Goal: Navigation & Orientation: Understand site structure

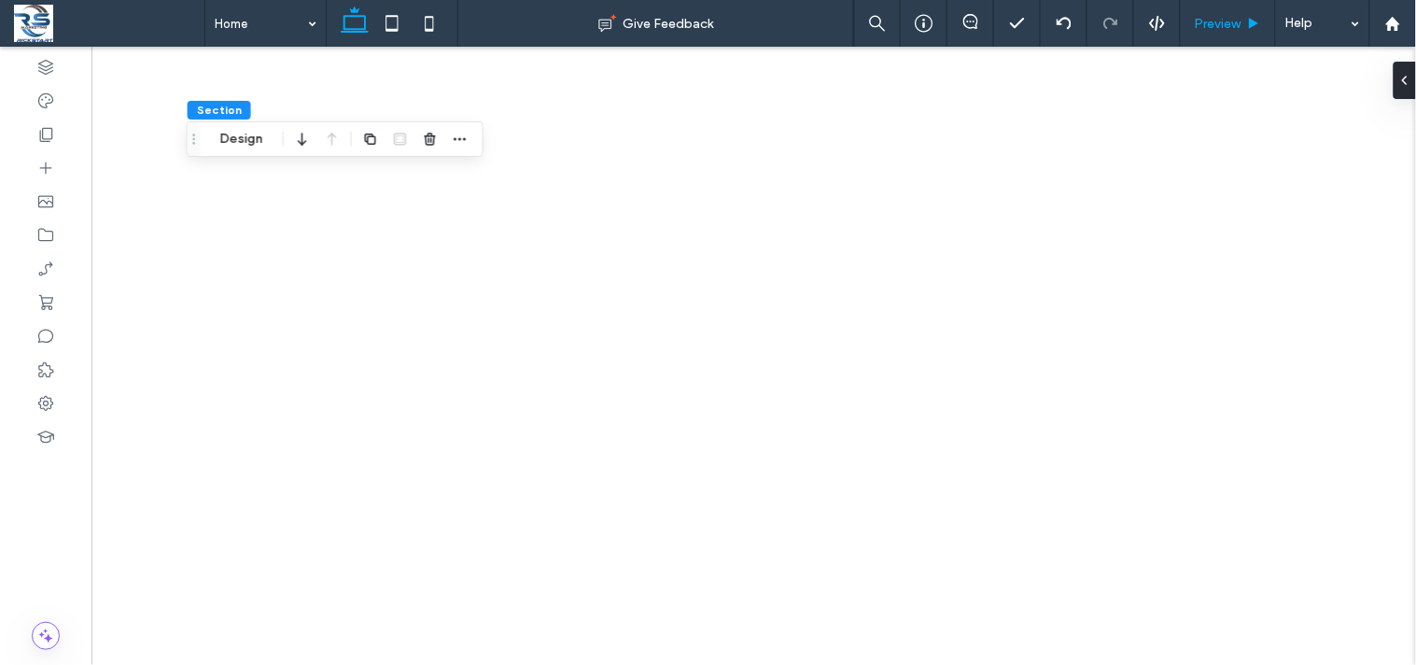
click at [1214, 19] on span "Preview" at bounding box center [1218, 24] width 47 height 16
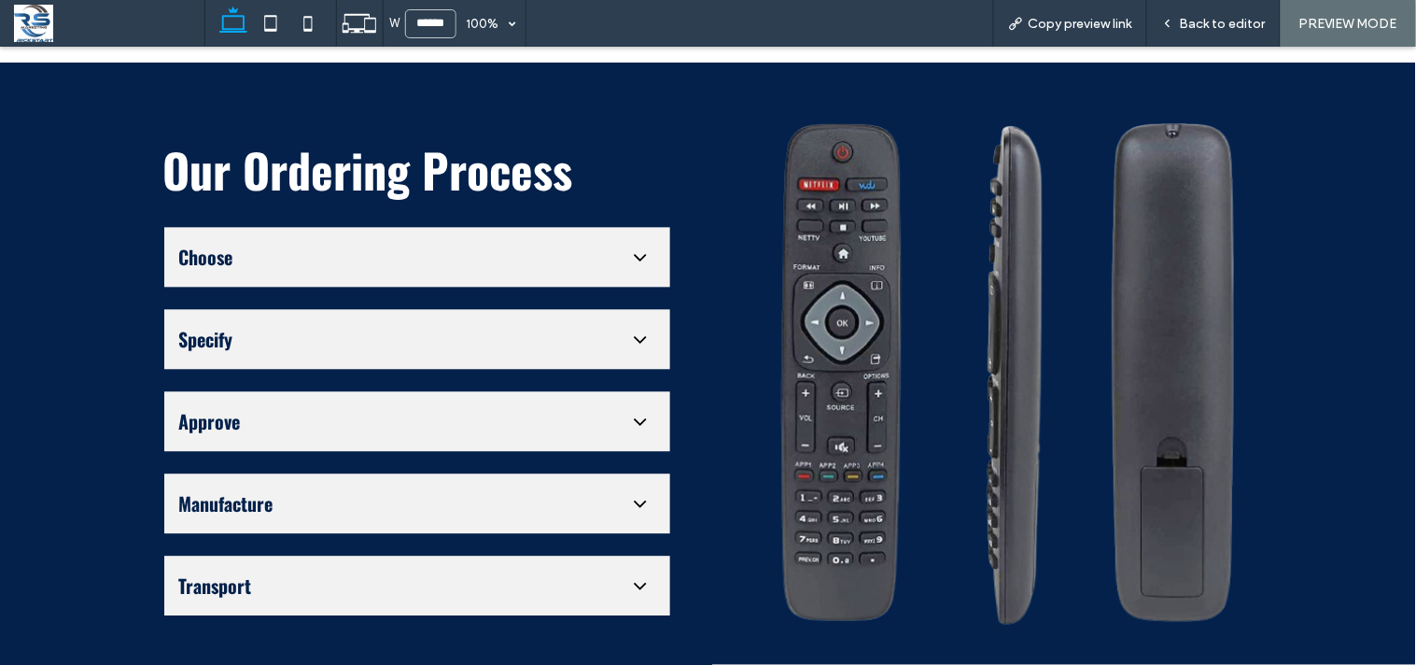
scroll to position [2849, 0]
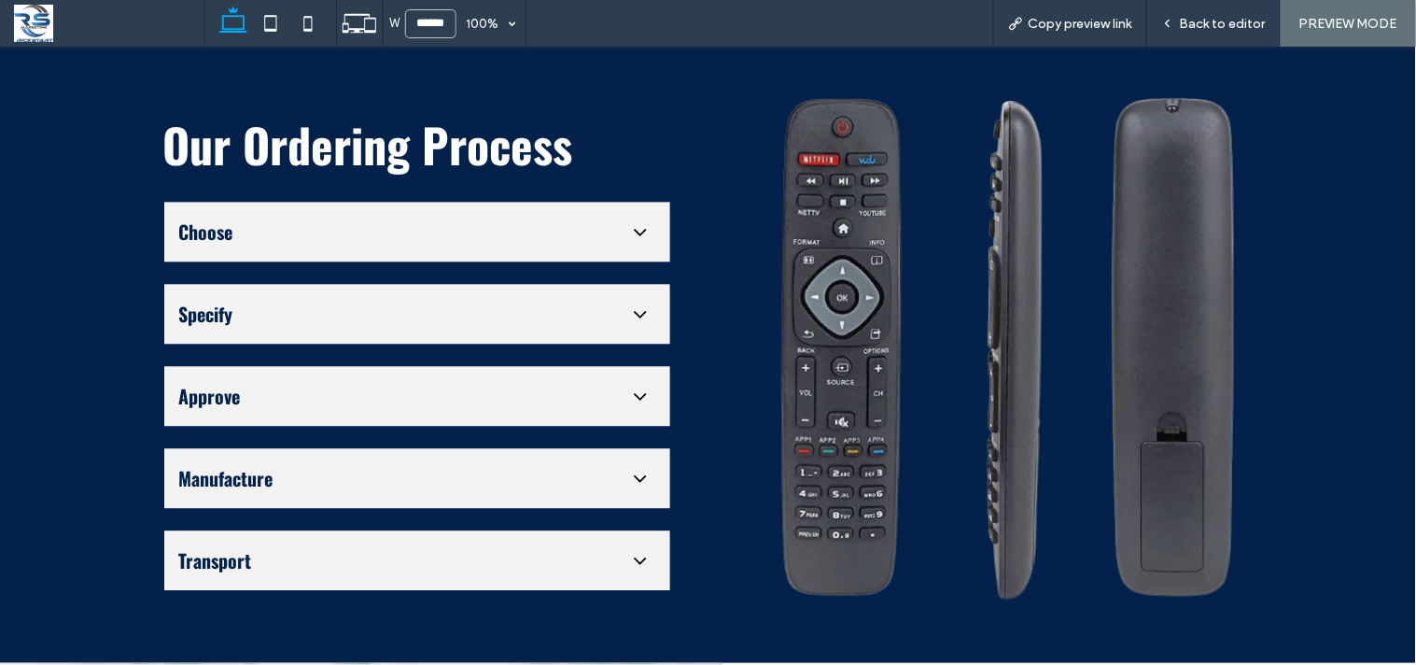
click at [460, 217] on span "Choose" at bounding box center [398, 231] width 439 height 28
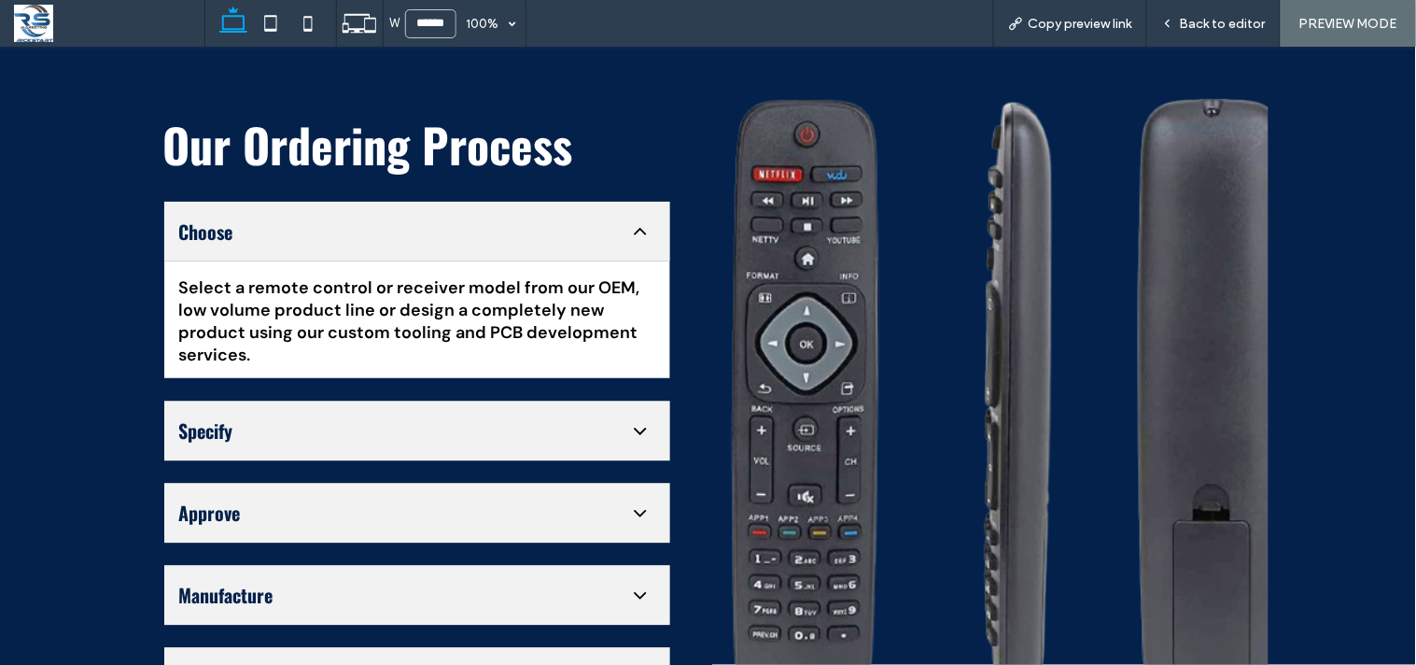
click at [465, 217] on span "Choose" at bounding box center [398, 231] width 439 height 28
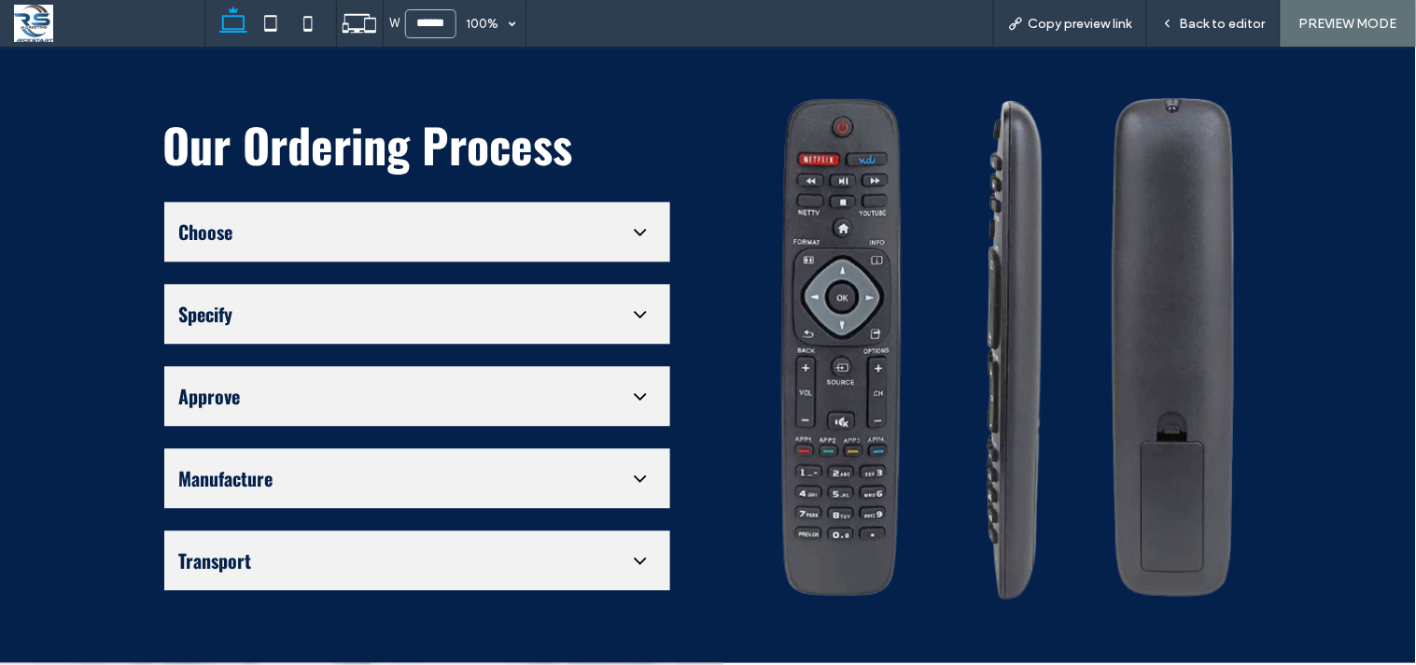
click at [470, 308] on div "Specify" at bounding box center [417, 313] width 506 height 60
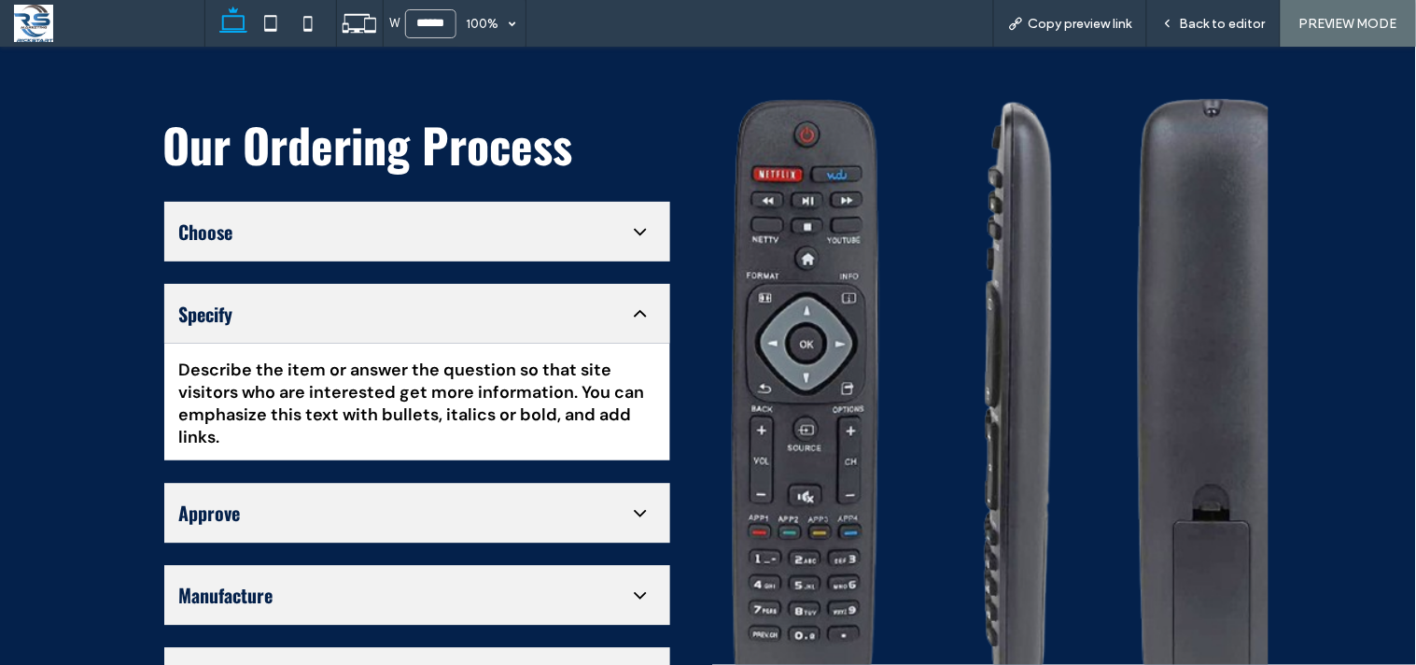
click at [412, 445] on ul "Choose Select a remote control or receiver model from our OEM, low volume produ…" at bounding box center [417, 453] width 508 height 507
click at [399, 498] on span "Approve" at bounding box center [398, 512] width 439 height 28
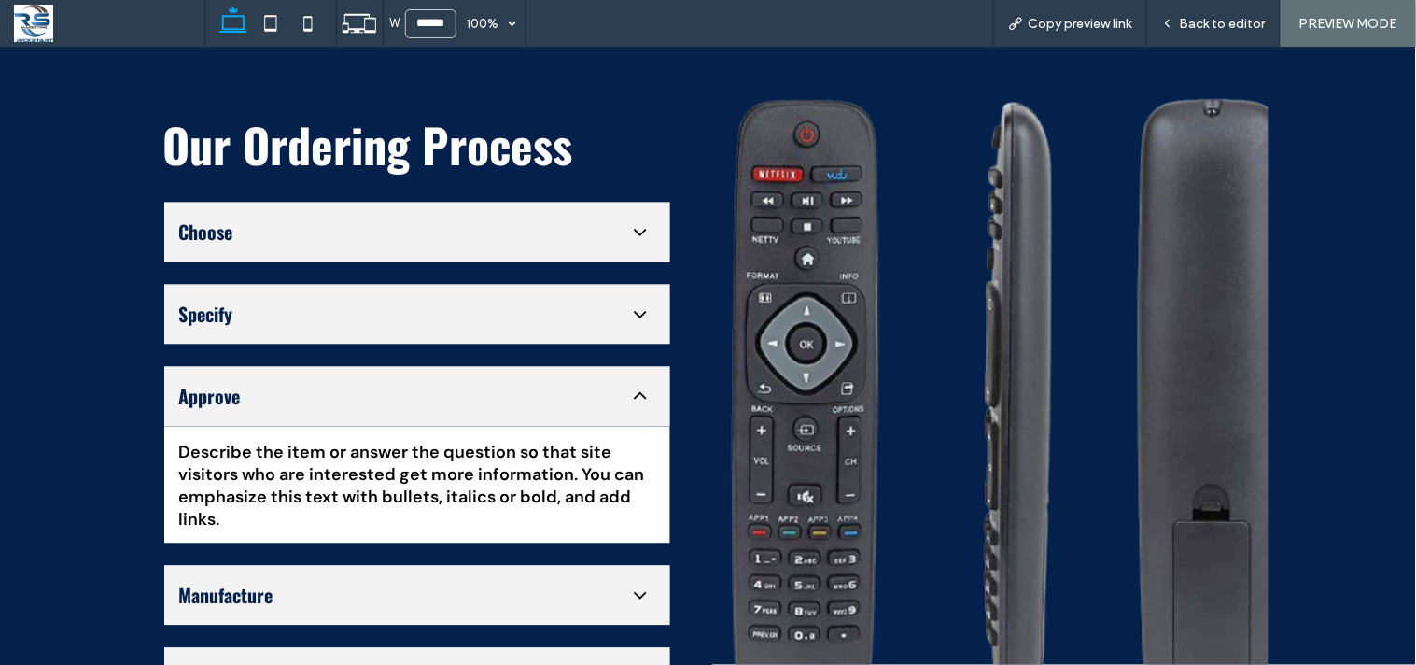
click at [537, 299] on span "Specify" at bounding box center [398, 313] width 439 height 28
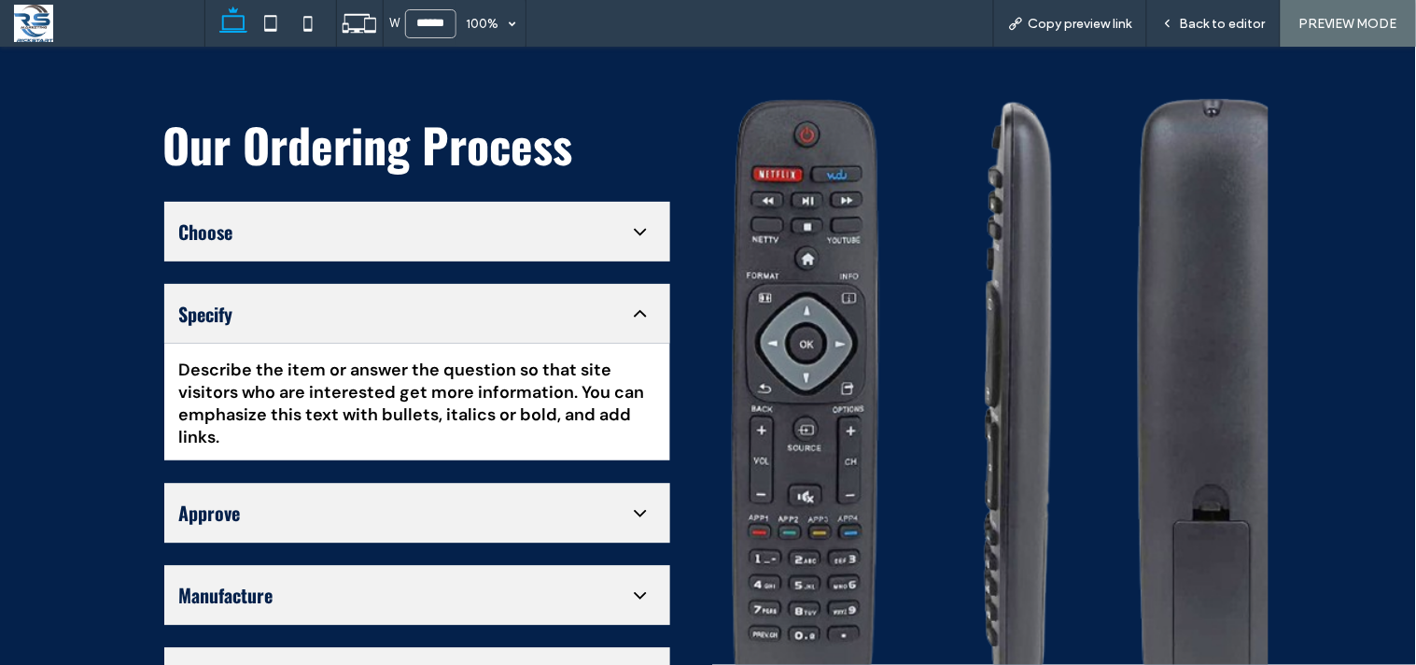
click at [537, 299] on span "Specify" at bounding box center [398, 313] width 439 height 28
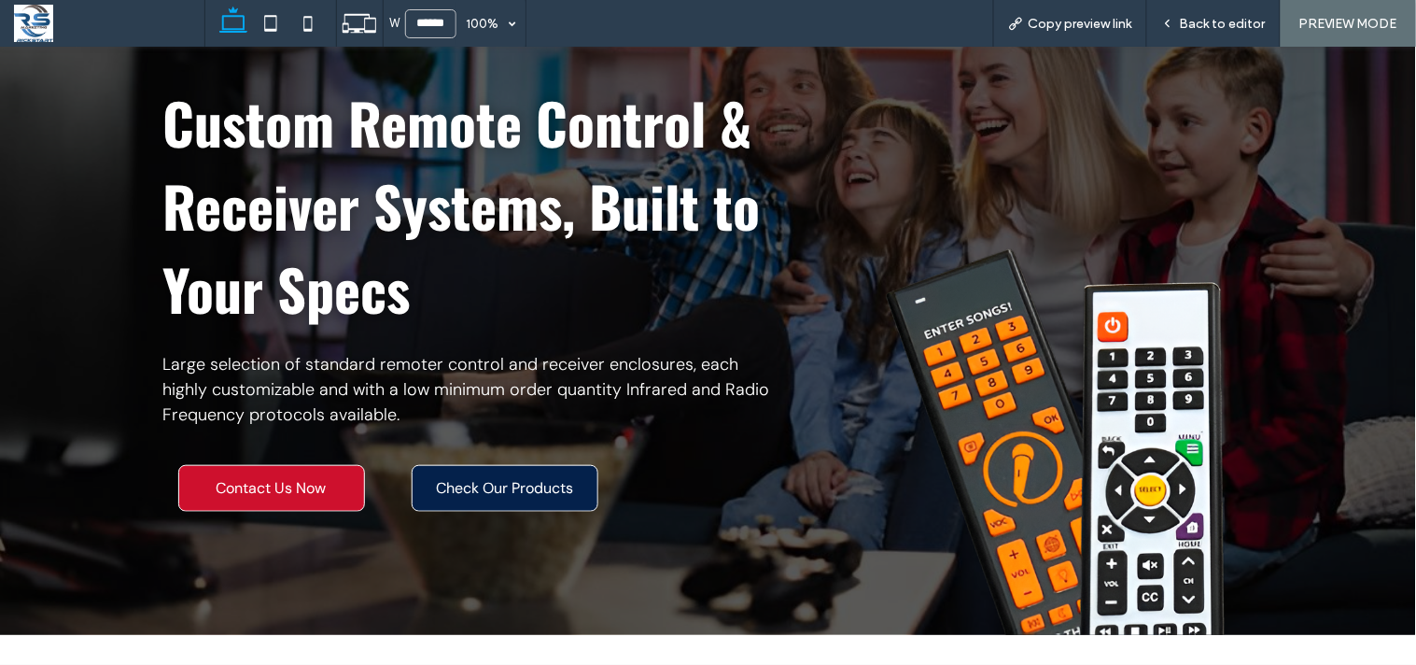
scroll to position [453, 0]
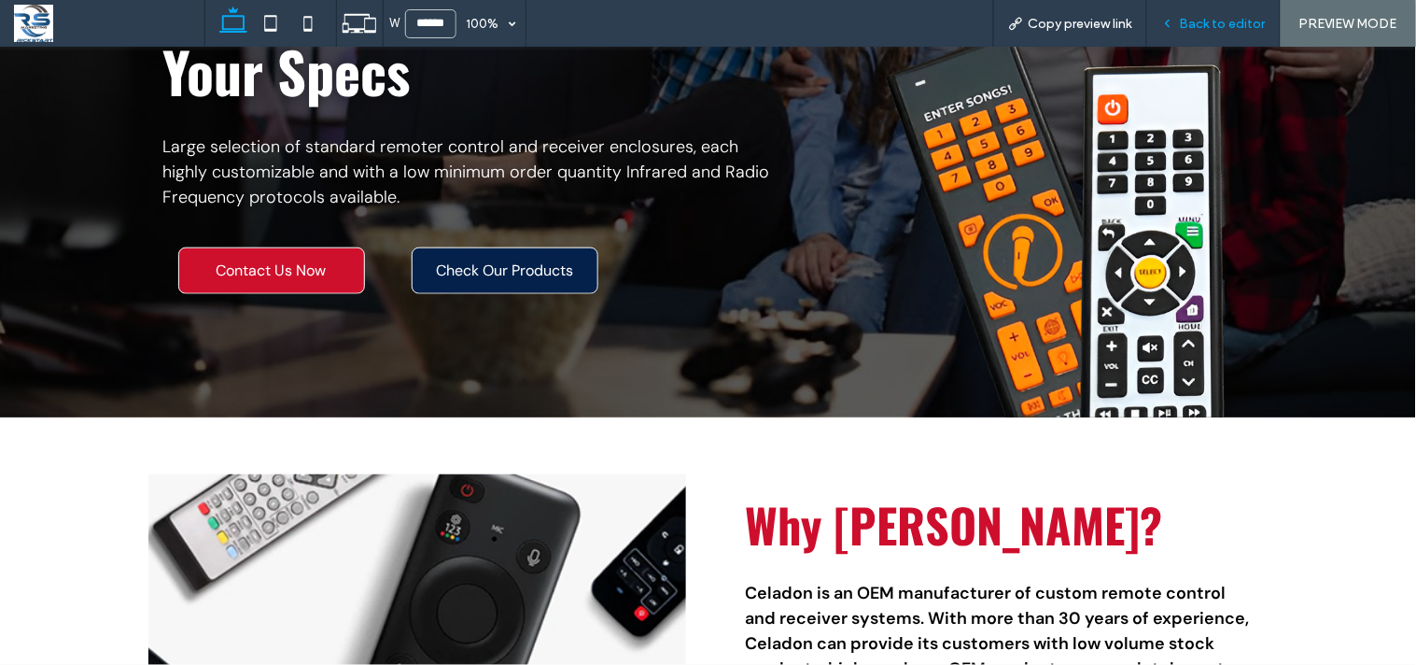
click at [1233, 13] on div "Back to editor" at bounding box center [1215, 23] width 134 height 47
drag, startPoint x: 1183, startPoint y: 21, endPoint x: 1406, endPoint y: 108, distance: 239.5
click at [1183, 21] on span "Back to editor" at bounding box center [1223, 24] width 86 height 16
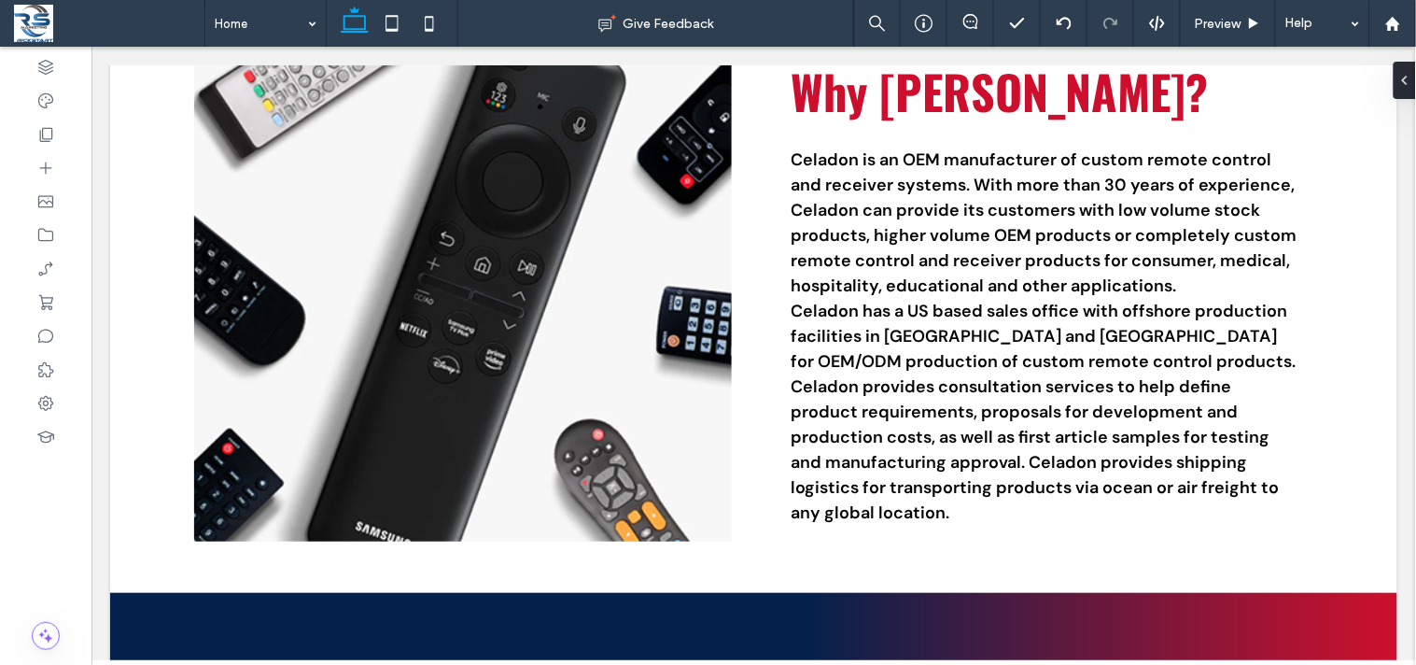
scroll to position [891, 0]
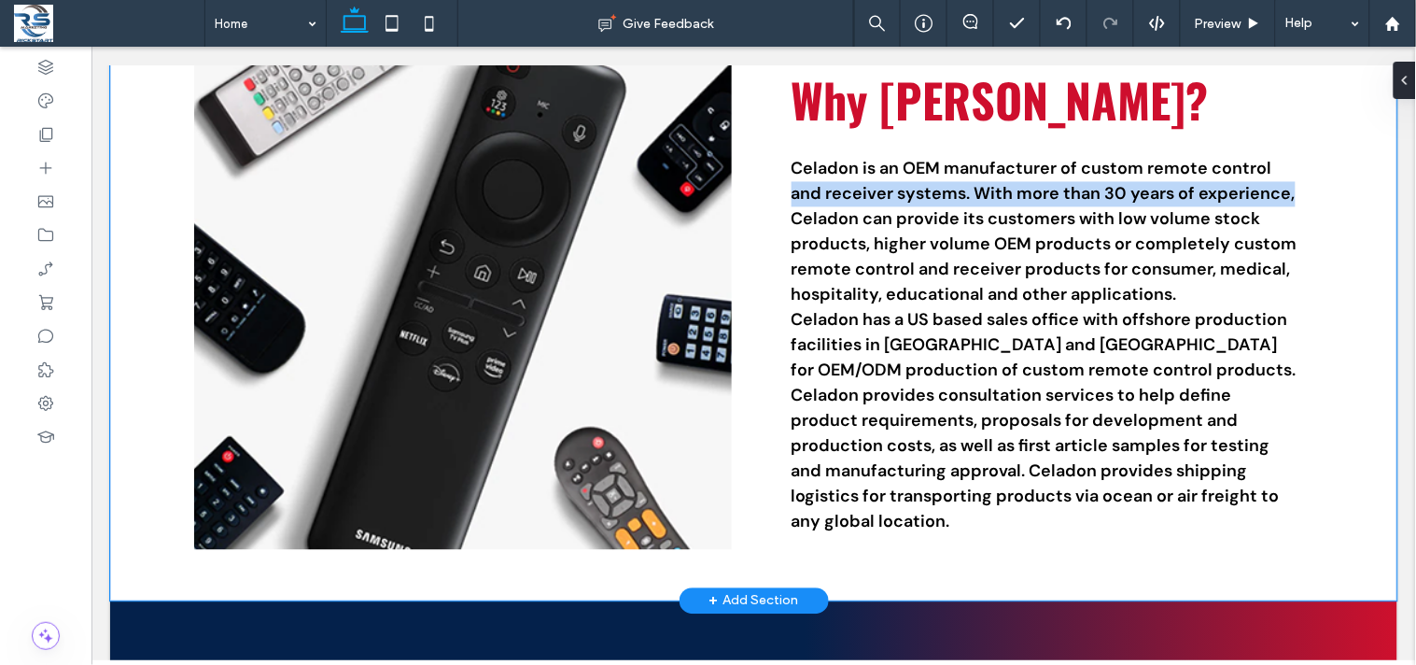
drag, startPoint x: 1356, startPoint y: 198, endPoint x: 1350, endPoint y: 151, distance: 47.0
click at [1350, 151] on div "Why [PERSON_NAME]? Celadon is an OEM manufacturer of custom remote control and …" at bounding box center [753, 298] width 1288 height 602
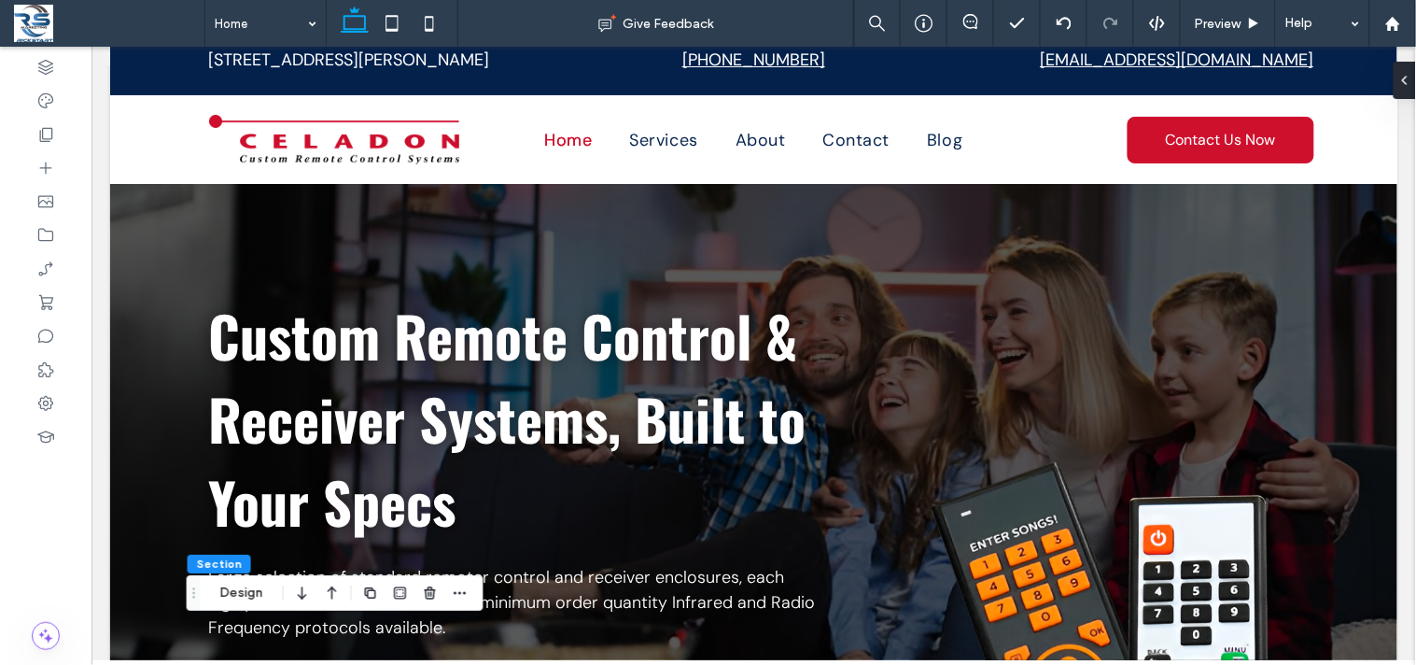
scroll to position [0, 0]
